Goal: Task Accomplishment & Management: Complete application form

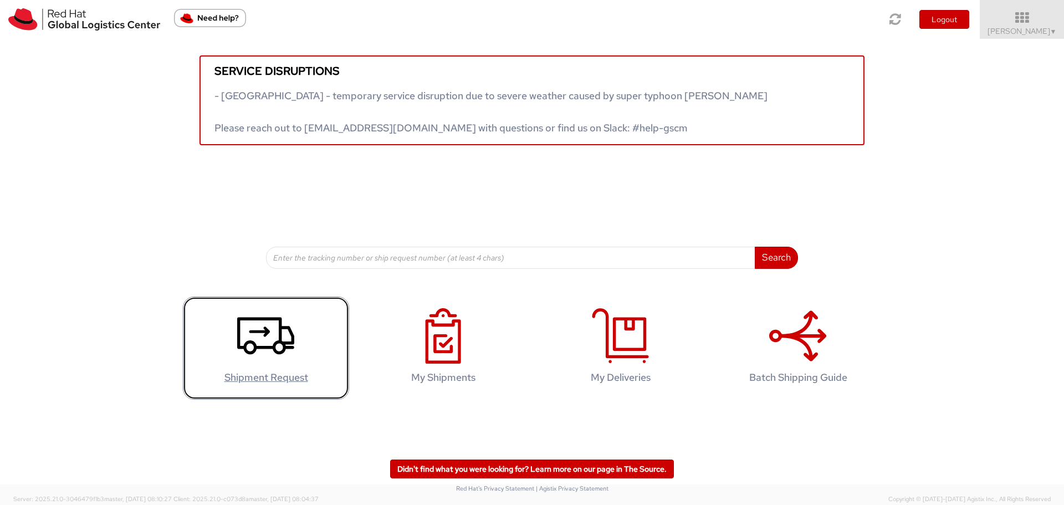
click at [251, 334] on icon at bounding box center [265, 335] width 57 height 55
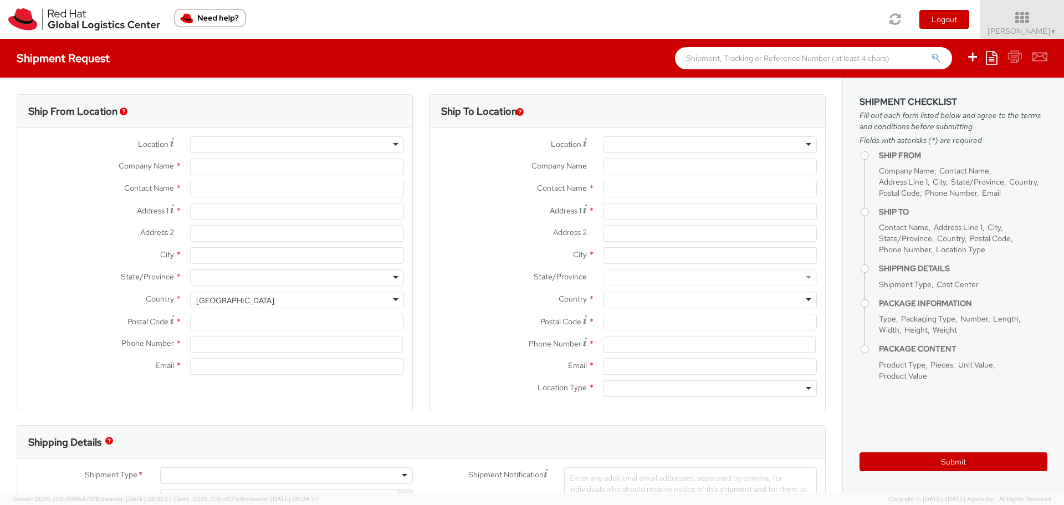
select select "765"
select select
type input "Red Hat Asia Pacific Pte Ltd"
type input "[PERSON_NAME]"
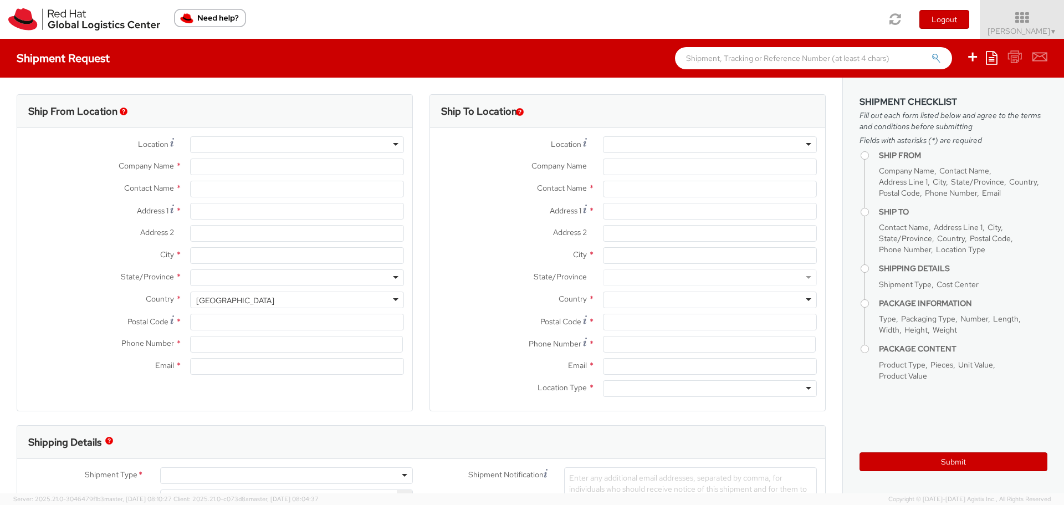
type input "88 Market Street, Level 45"
type input "CapitaSpring"
type input "SINGAPORE"
type input "048948"
type input "65 6490 4200"
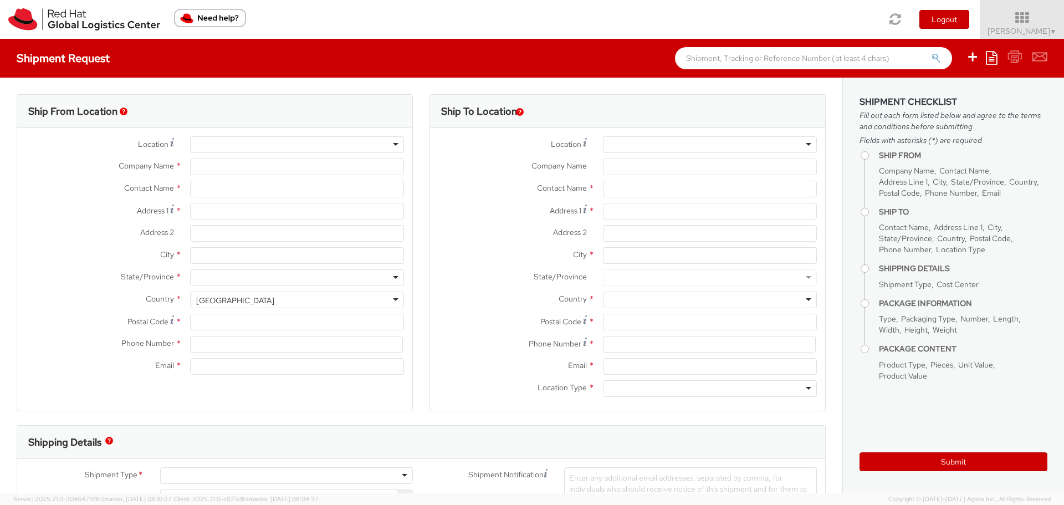
type input "hotan@redhat.com"
select select "CM"
select select "KGS"
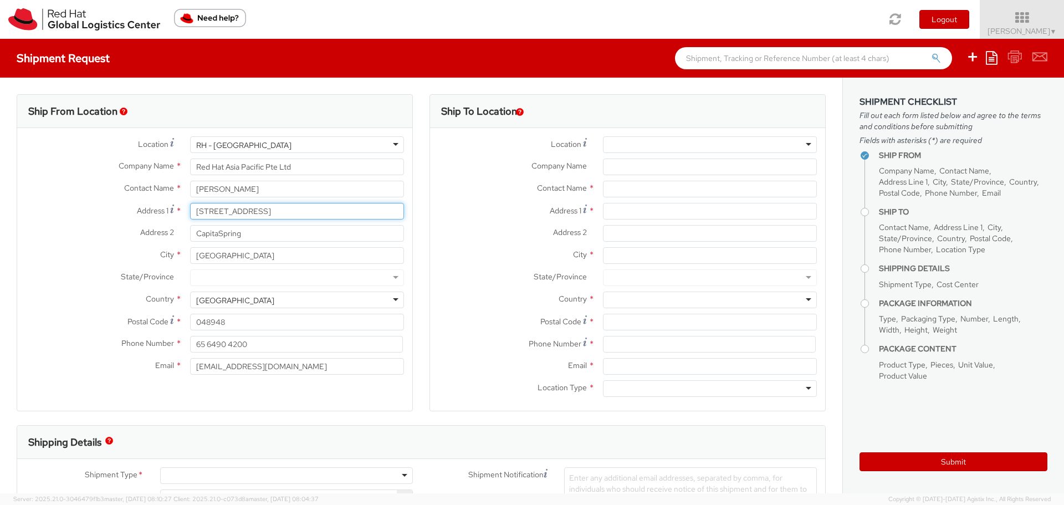
click at [306, 212] on input "88 Market Street, Level 45" at bounding box center [297, 211] width 214 height 17
drag, startPoint x: 309, startPoint y: 209, endPoint x: 170, endPoint y: 196, distance: 139.7
click at [170, 196] on div "Location * RH - Singapore RH - Singapore RH - Amsterdam - MSO RH - Amsterdam Da…" at bounding box center [214, 258] width 395 height 244
type input "b"
type input "Blk 606 Choa Chu Kang St. 62, #08-139"
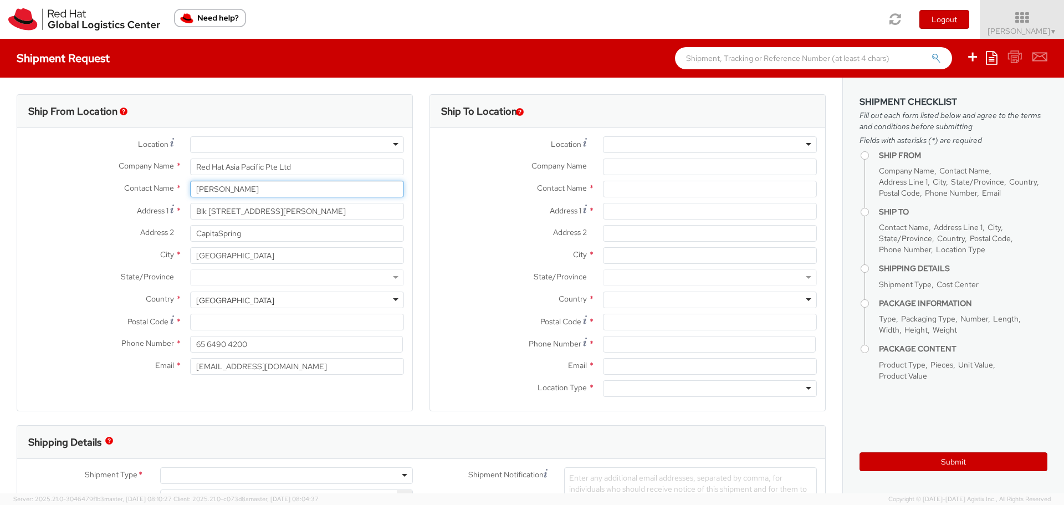
type input "Tan Hooi Lin Linda"
type input "680606"
click at [253, 234] on input "CapitaSpring" at bounding box center [297, 233] width 214 height 17
drag, startPoint x: 253, startPoint y: 234, endPoint x: 166, endPoint y: 232, distance: 87.0
click at [166, 232] on div "Address 2 * CapitaSpring" at bounding box center [214, 233] width 395 height 17
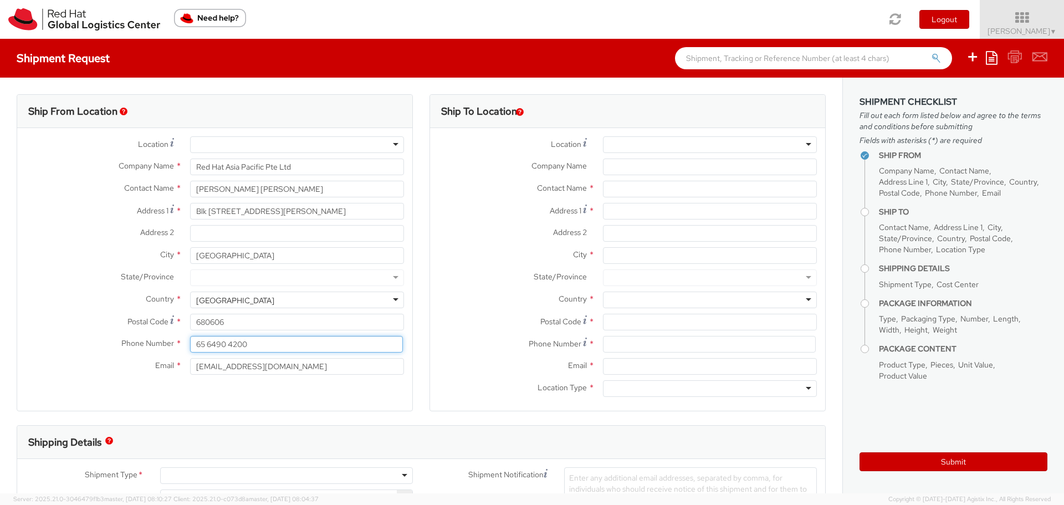
click at [254, 340] on input "65 6490 4200" at bounding box center [296, 344] width 213 height 17
drag, startPoint x: 254, startPoint y: 342, endPoint x: 108, endPoint y: 339, distance: 146.3
click at [111, 339] on div "Phone Number * 65 6490 4200" at bounding box center [214, 344] width 395 height 17
type input "90226906"
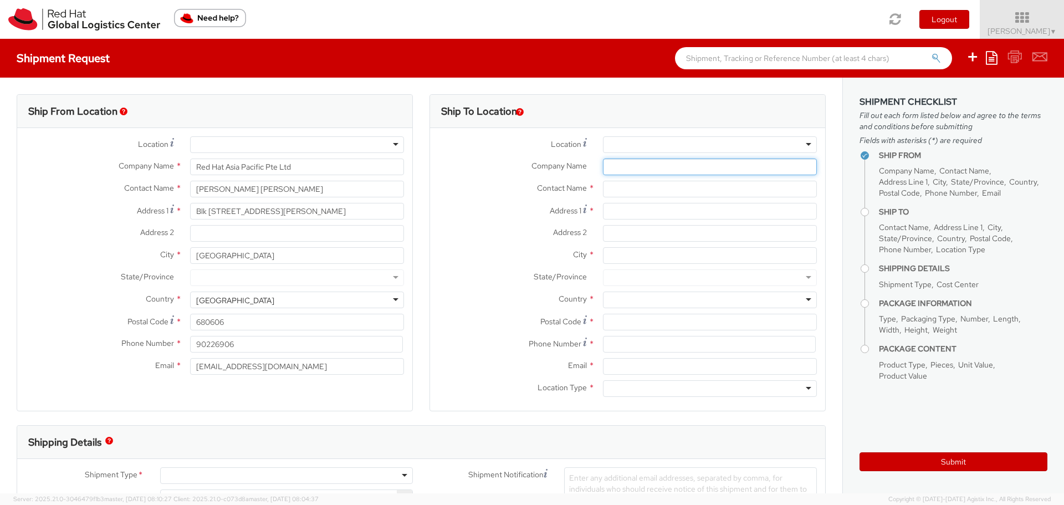
click at [659, 168] on input "Company Name *" at bounding box center [710, 166] width 214 height 17
click at [608, 211] on input "Address 1 *" at bounding box center [710, 211] width 214 height 17
paste input "Unit 09, 38th Floor, Infinitus Plaza,"
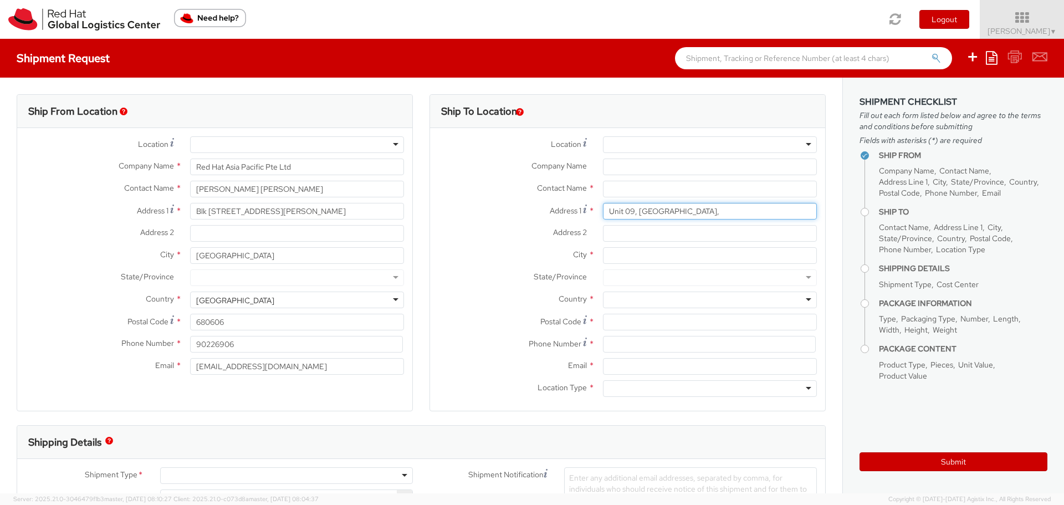
type input "Unit 09, 38th Floor, Infinitus Plaza,"
click at [633, 166] on input "Company Name *" at bounding box center [710, 166] width 214 height 17
type input "a"
type input "ADP"
click at [617, 185] on input "text" at bounding box center [710, 189] width 214 height 17
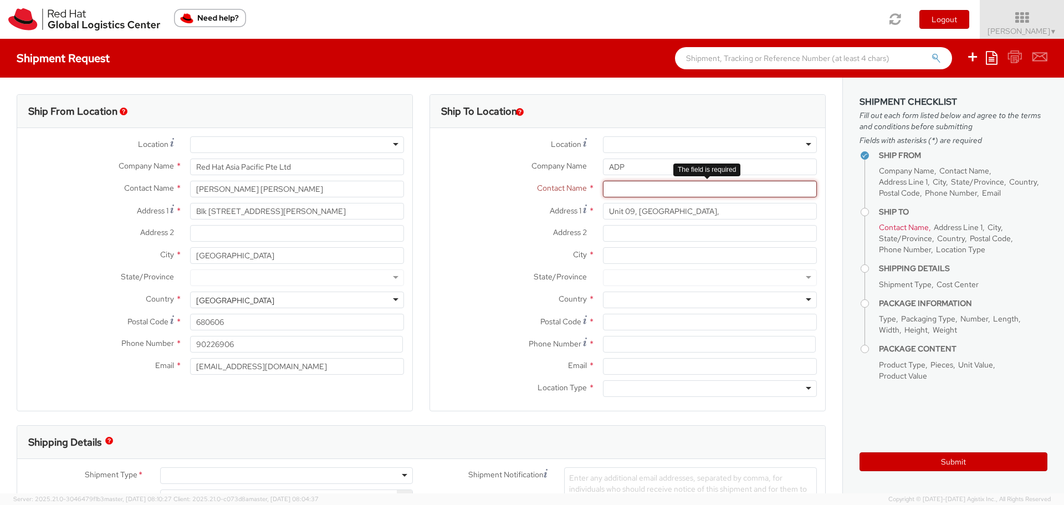
click at [618, 193] on input "text" at bounding box center [710, 189] width 214 height 17
type input "James Pang"
type input "199 Des Voeux Road Central, Sheung Wan, Hong Kong"
type input "39537800"
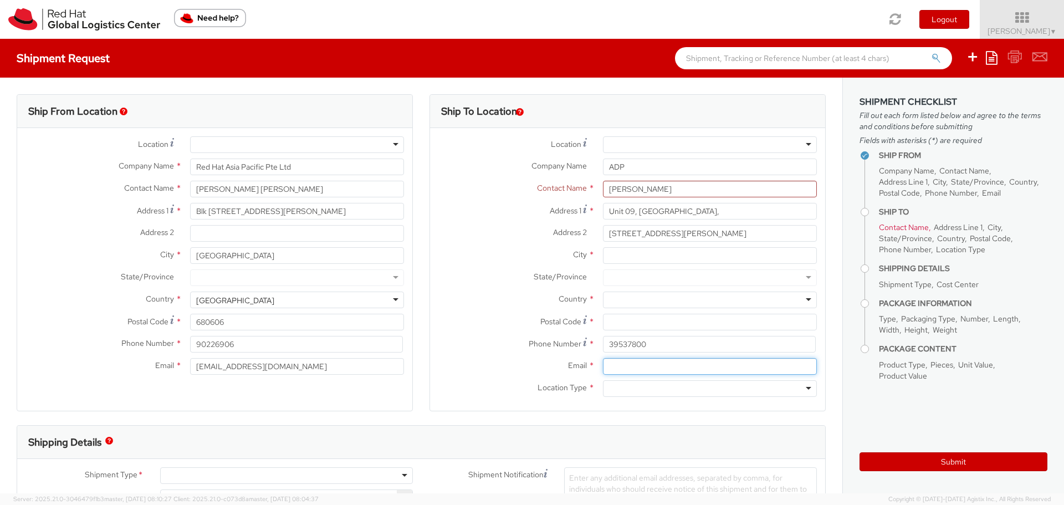
type input "james.pang@adp.com"
click at [799, 390] on div at bounding box center [710, 388] width 214 height 17
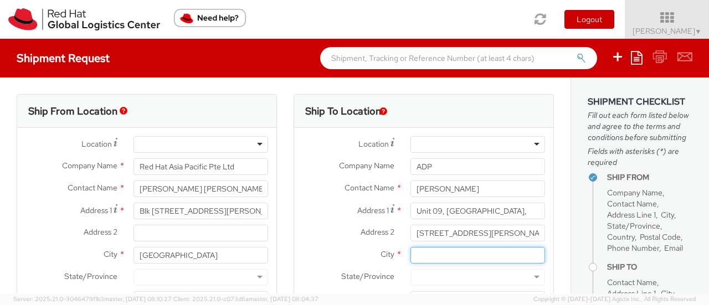
click at [434, 254] on input "City *" at bounding box center [478, 255] width 135 height 17
type input "Hong Kong"
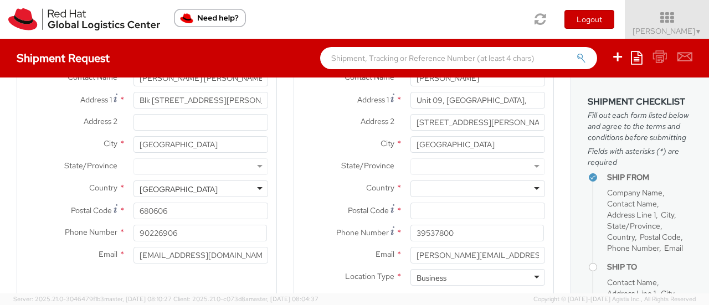
click at [458, 191] on div at bounding box center [478, 189] width 135 height 17
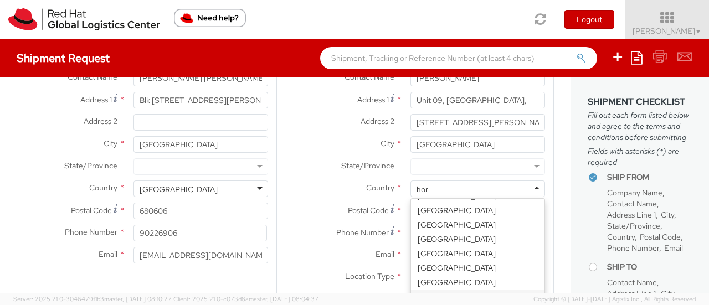
scroll to position [0, 0]
type input "hong"
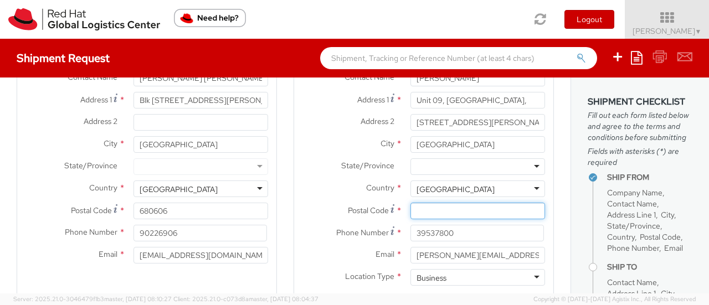
click at [439, 209] on input "Postal Code *" at bounding box center [478, 211] width 135 height 17
click at [433, 212] on input "Postal Code *" at bounding box center [478, 211] width 135 height 17
type input "111111"
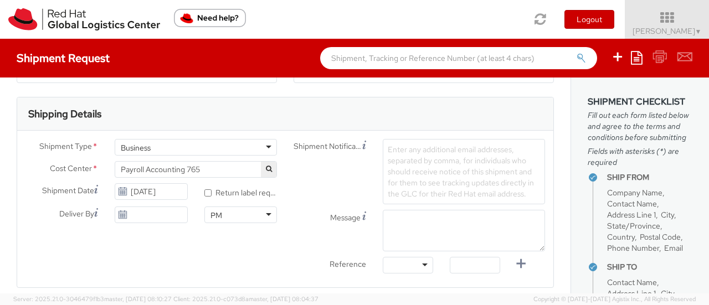
scroll to position [333, 0]
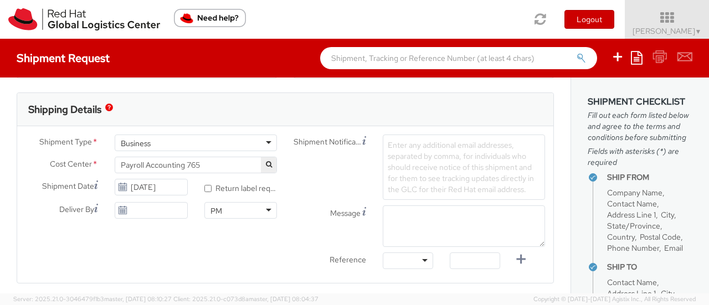
click at [395, 144] on span "Enter any additional email addresses, separated by comma, for individuals who s…" at bounding box center [461, 167] width 146 height 54
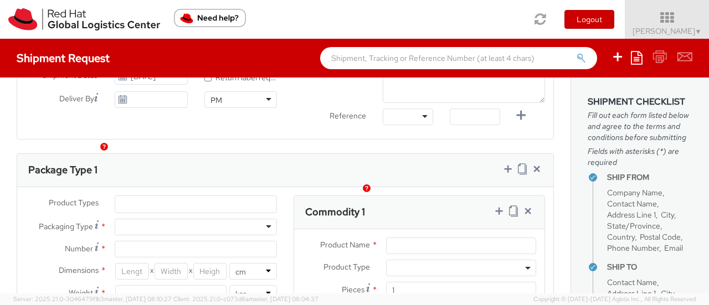
scroll to position [499, 0]
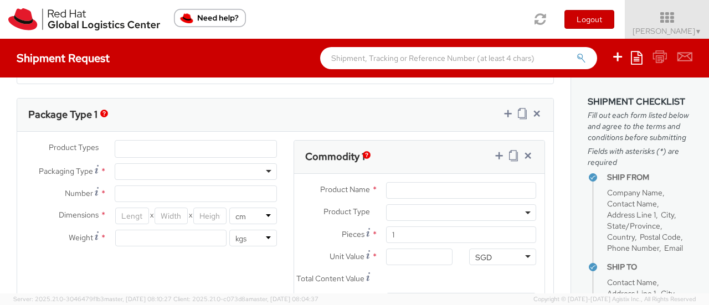
type input "Please get FedEx to bring along printed AWB when collecting package"
click at [405, 186] on input "Product Name *" at bounding box center [461, 190] width 150 height 17
type input "document"
click at [126, 144] on li at bounding box center [123, 149] width 17 height 17
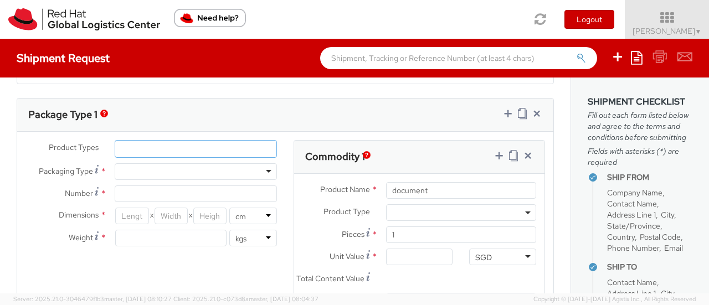
click at [131, 147] on ul at bounding box center [195, 149] width 161 height 17
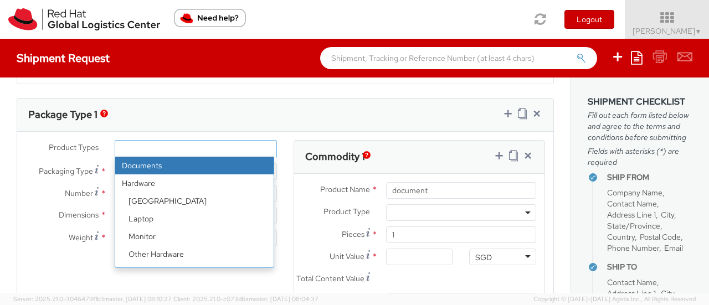
select select "DOCUMENT"
type input "Documents"
select select "DOCUMENT"
type input "1.00"
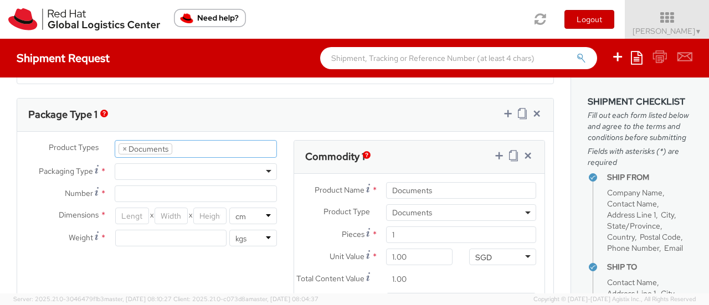
click at [265, 170] on div at bounding box center [196, 171] width 162 height 17
type input "1"
type input "24.13"
type input "31.75"
type input "0.64"
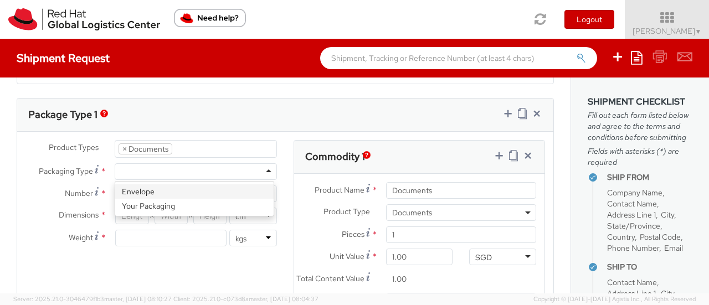
type input "0.5"
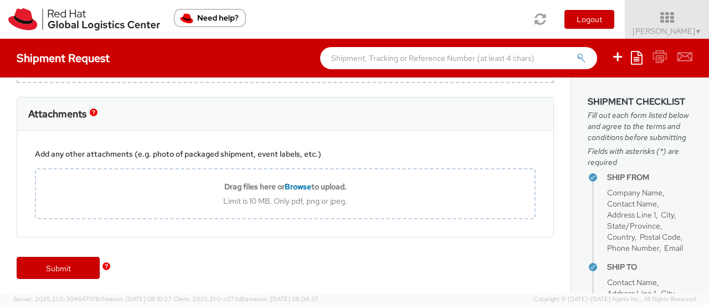
scroll to position [863, 0]
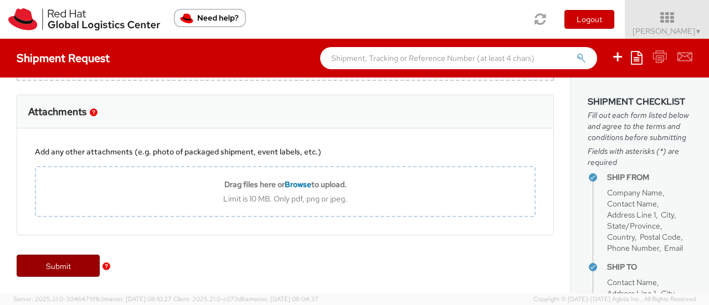
click at [55, 267] on link "Submit" at bounding box center [58, 266] width 83 height 22
